Goal: Task Accomplishment & Management: Use online tool/utility

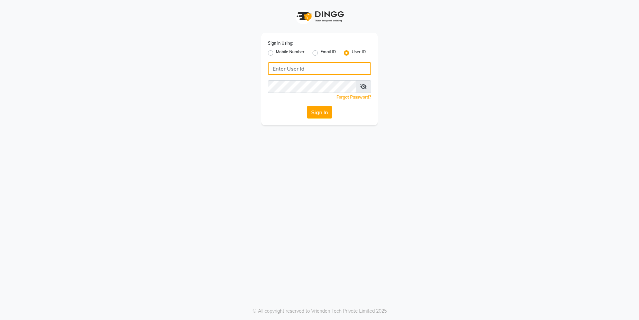
click at [294, 74] on input "Username" at bounding box center [319, 68] width 103 height 13
type input "gayatri@123"
click at [321, 109] on button "Sign In" at bounding box center [319, 112] width 25 height 13
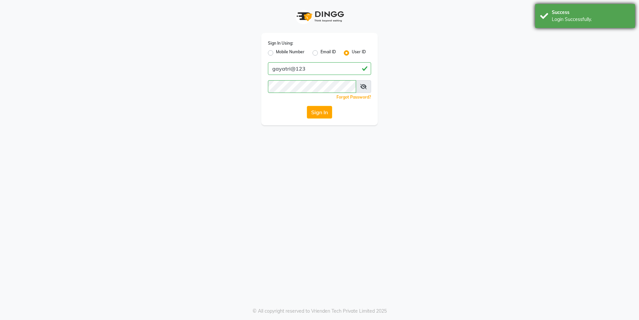
click at [580, 24] on div "Success Login Successfully." at bounding box center [585, 16] width 100 height 24
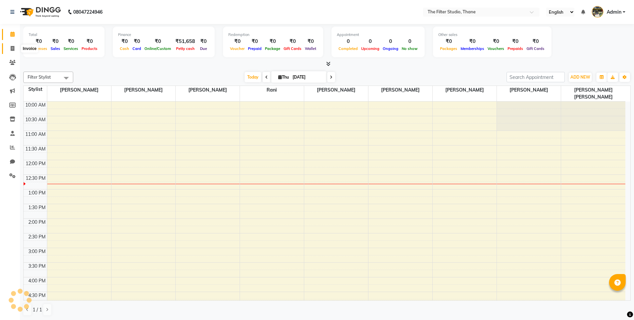
click at [13, 49] on icon at bounding box center [13, 48] width 4 height 5
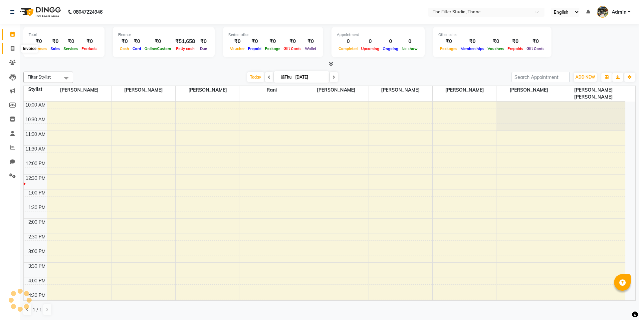
select select "service"
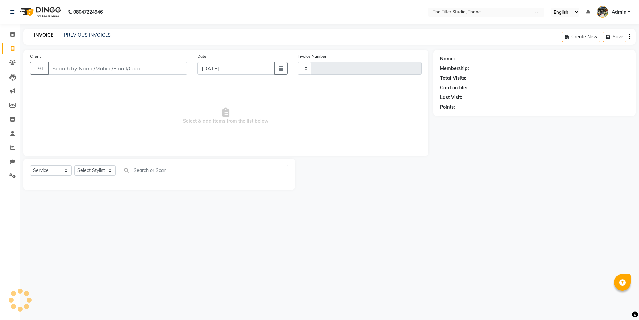
type input "1001"
select select "8024"
click at [99, 69] on input "Client" at bounding box center [117, 68] width 139 height 13
click at [93, 36] on link "PREVIOUS INVOICES" at bounding box center [87, 35] width 47 height 6
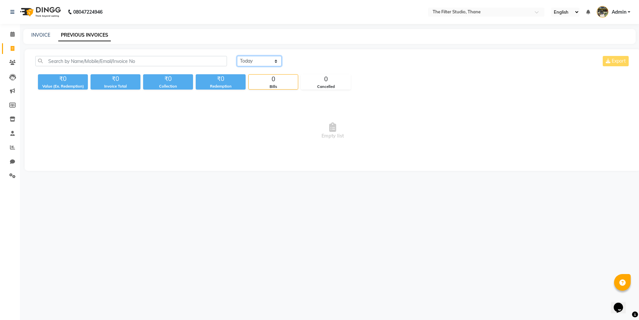
drag, startPoint x: 247, startPoint y: 60, endPoint x: 248, endPoint y: 65, distance: 5.3
click at [248, 61] on select "[DATE] [DATE] Custom Range" at bounding box center [259, 61] width 45 height 10
select select "[DATE]"
click at [237, 56] on select "[DATE] [DATE] Custom Range" at bounding box center [259, 61] width 45 height 10
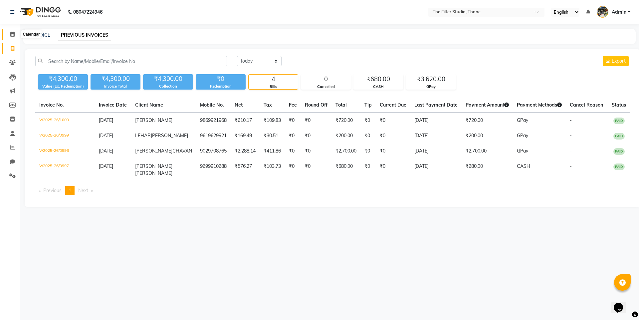
click at [12, 34] on icon at bounding box center [12, 34] width 4 height 5
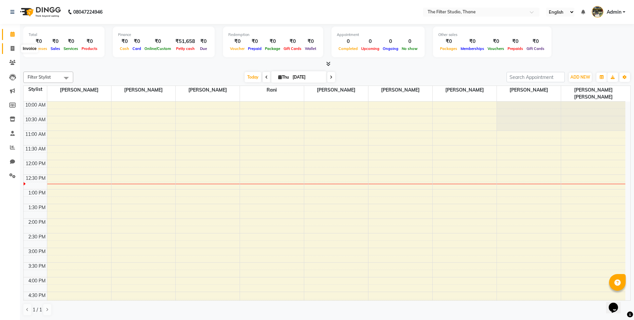
click at [17, 47] on span at bounding box center [13, 49] width 12 height 8
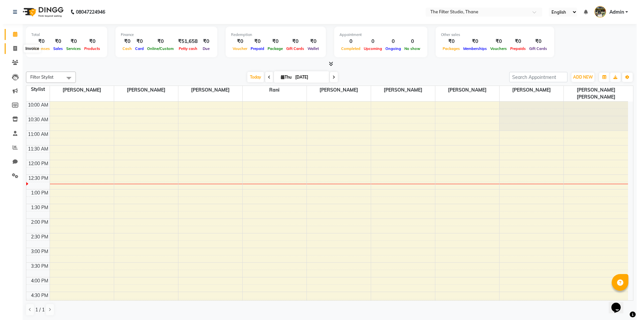
select select "8024"
select select "service"
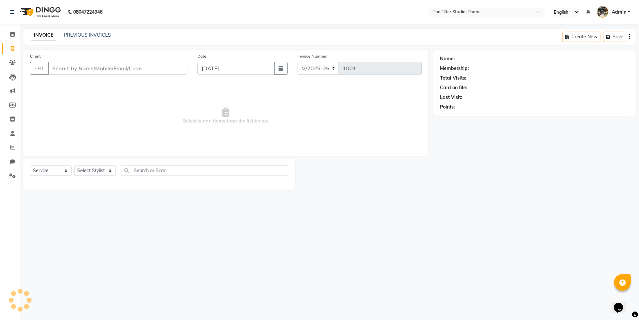
click at [83, 67] on input "Client" at bounding box center [117, 68] width 139 height 13
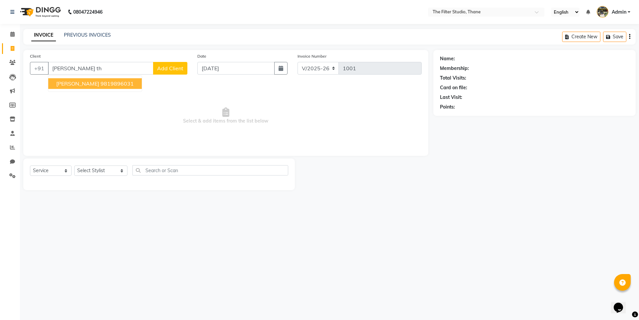
click at [75, 84] on span "[PERSON_NAME]" at bounding box center [77, 83] width 43 height 7
type input "9819896031"
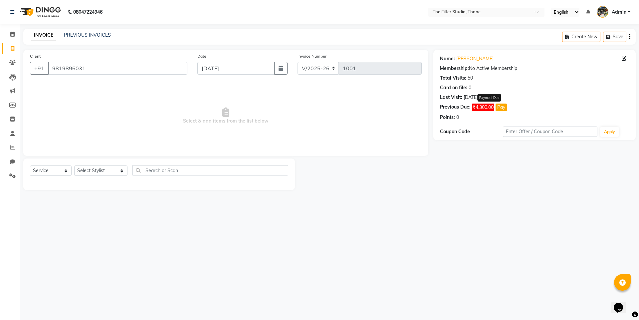
click at [488, 109] on span "₹4,300.00" at bounding box center [483, 107] width 22 height 8
click at [465, 248] on div "08047224946 Select Location × The Filter Studio, Thane English ENGLISH Español …" at bounding box center [319, 160] width 639 height 320
